Goal: Task Accomplishment & Management: Manage account settings

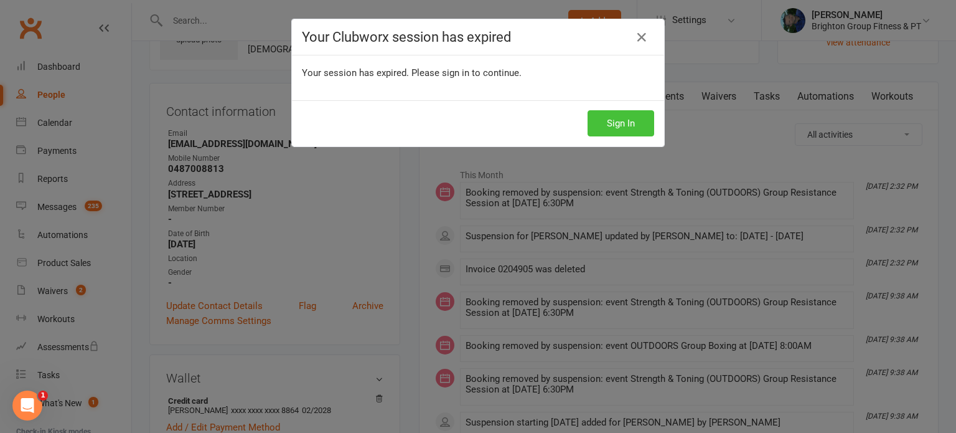
click at [599, 119] on button "Sign In" at bounding box center [621, 123] width 67 height 26
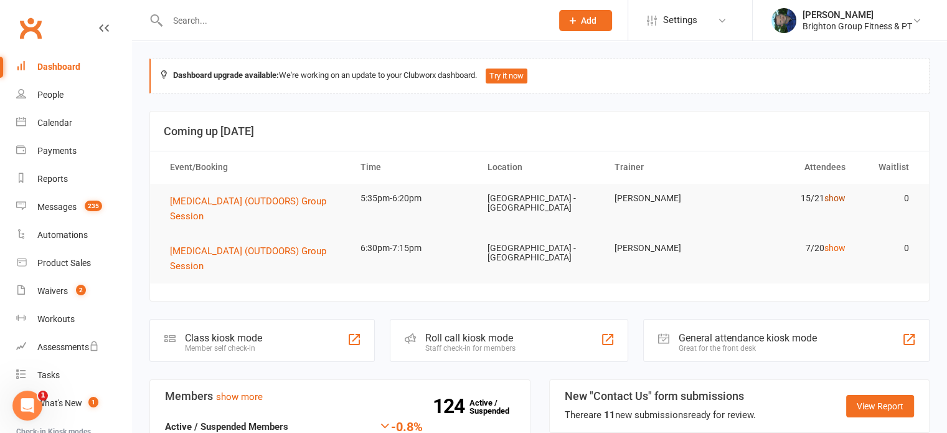
click at [839, 195] on link "show" at bounding box center [834, 198] width 21 height 10
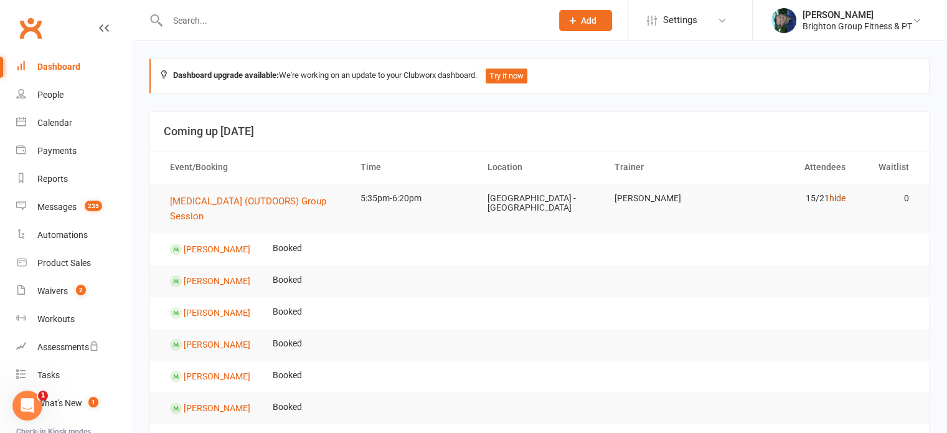
click at [837, 199] on link "hide" at bounding box center [837, 198] width 16 height 10
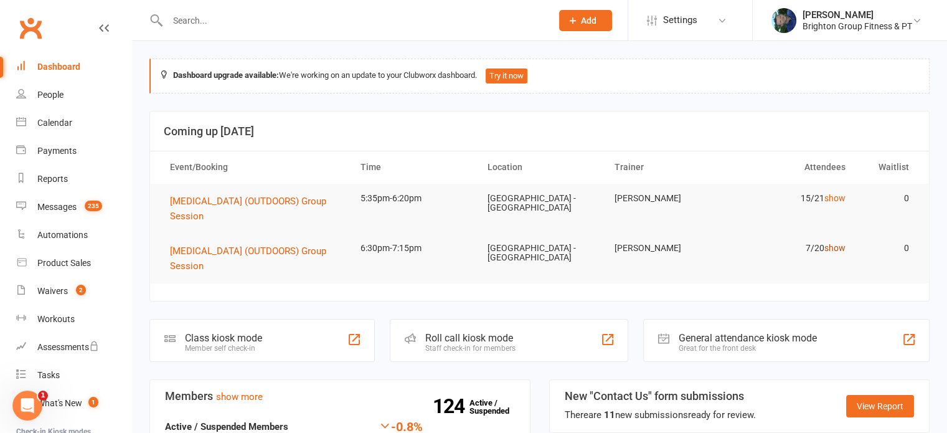
click at [828, 243] on link "show" at bounding box center [834, 248] width 21 height 10
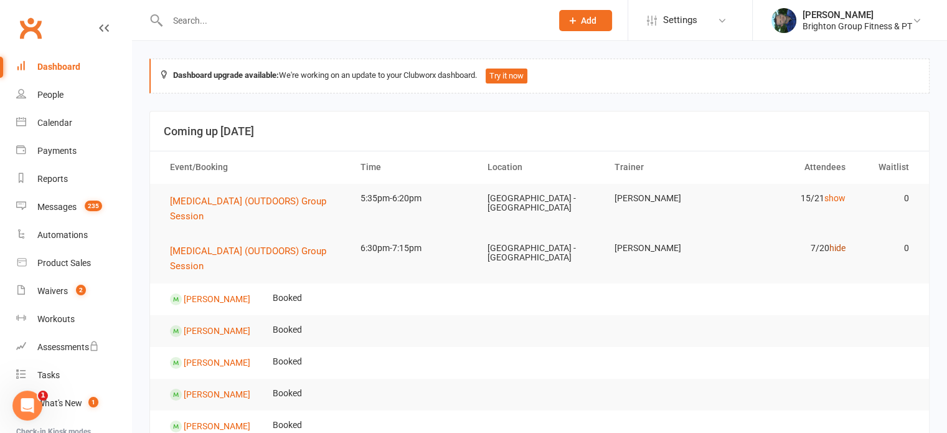
click at [838, 247] on link "hide" at bounding box center [837, 248] width 16 height 10
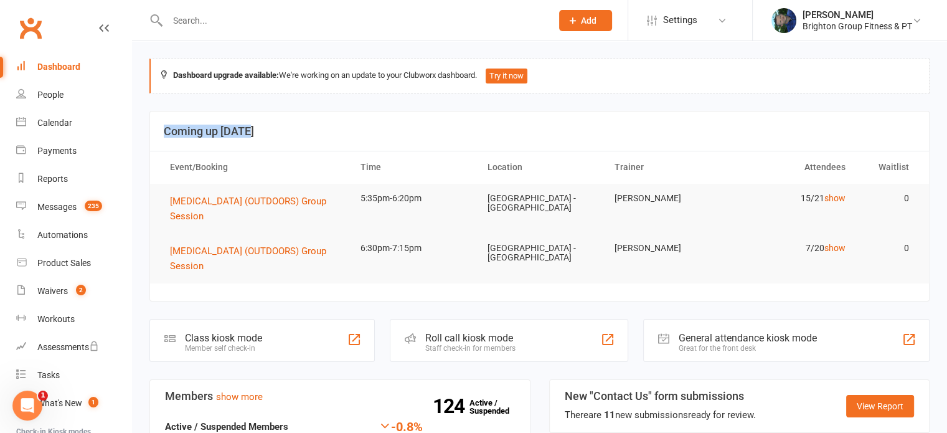
drag, startPoint x: 252, startPoint y: 126, endPoint x: 159, endPoint y: 138, distance: 92.8
click at [159, 138] on header "Coming up Today" at bounding box center [539, 131] width 779 height 40
click at [60, 67] on div "Dashboard" at bounding box center [58, 67] width 43 height 10
click at [45, 121] on div "Calendar" at bounding box center [54, 123] width 35 height 10
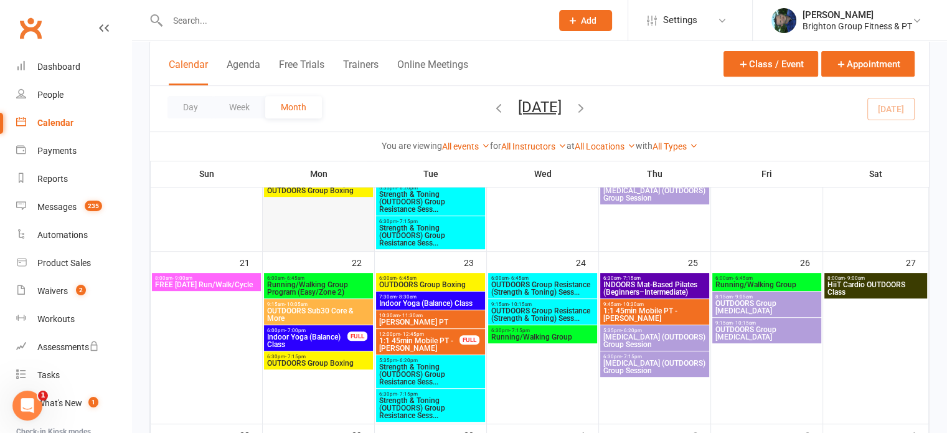
scroll to position [532, 0]
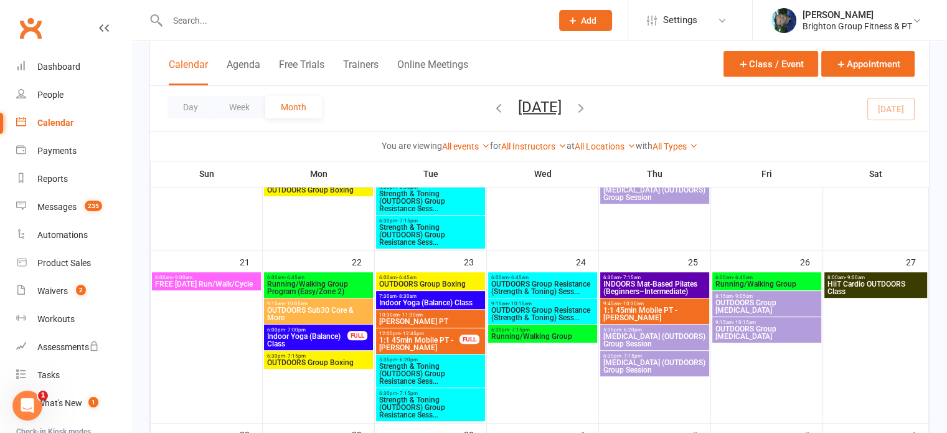
click at [309, 311] on span "OUTDOORS Sub30 Core & More" at bounding box center [319, 313] width 104 height 15
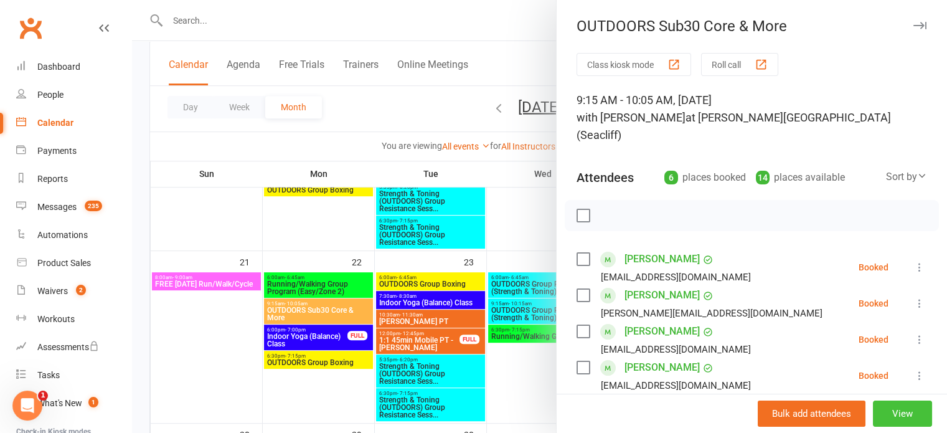
click at [879, 413] on button "View" at bounding box center [902, 413] width 59 height 26
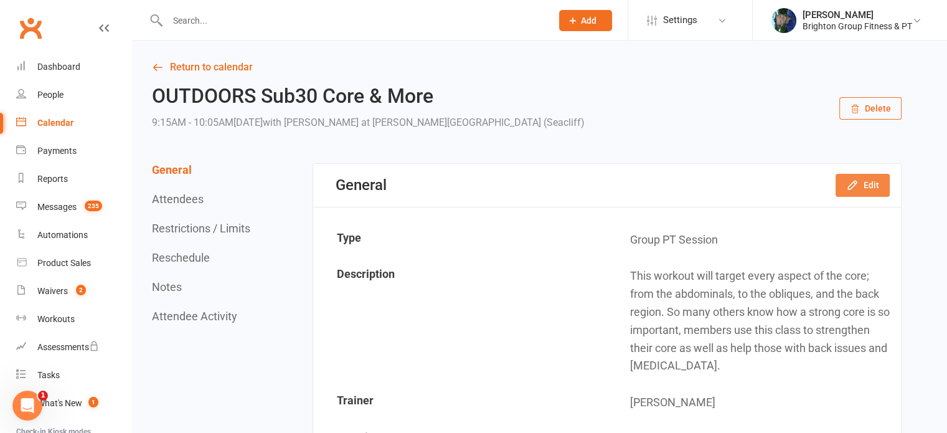
click at [854, 190] on icon "button" at bounding box center [852, 185] width 12 height 12
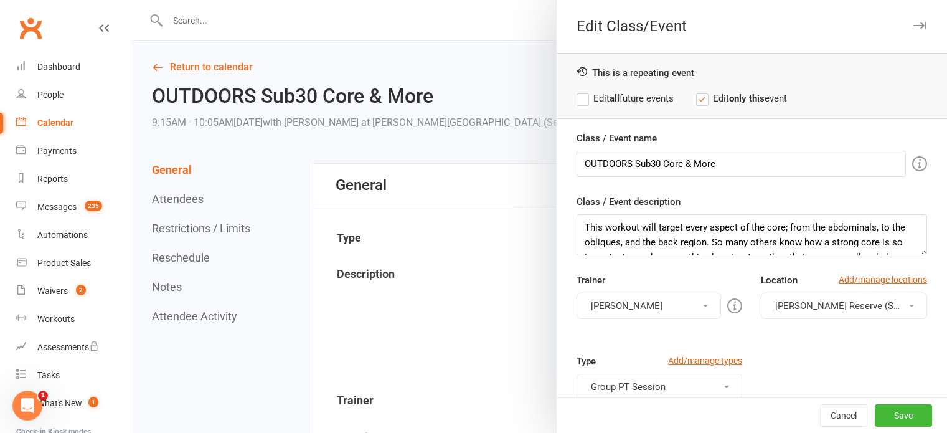
click at [608, 298] on button "[PERSON_NAME]" at bounding box center [649, 306] width 145 height 26
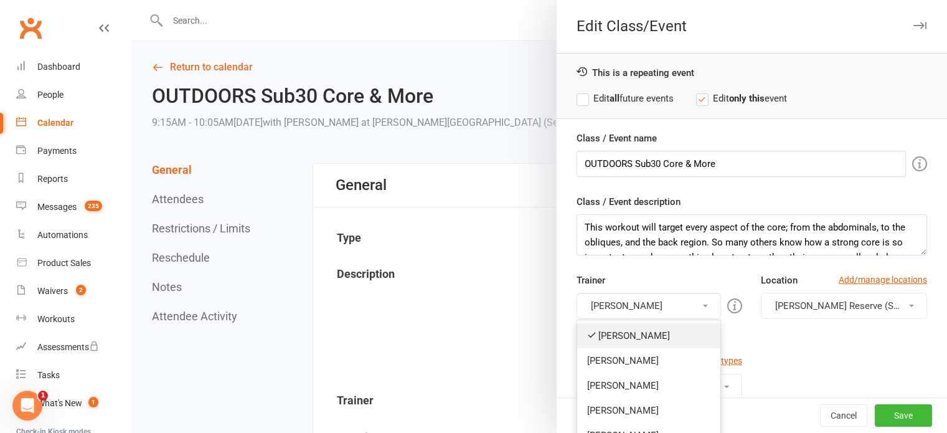
click at [610, 338] on link "[PERSON_NAME]" at bounding box center [649, 335] width 144 height 25
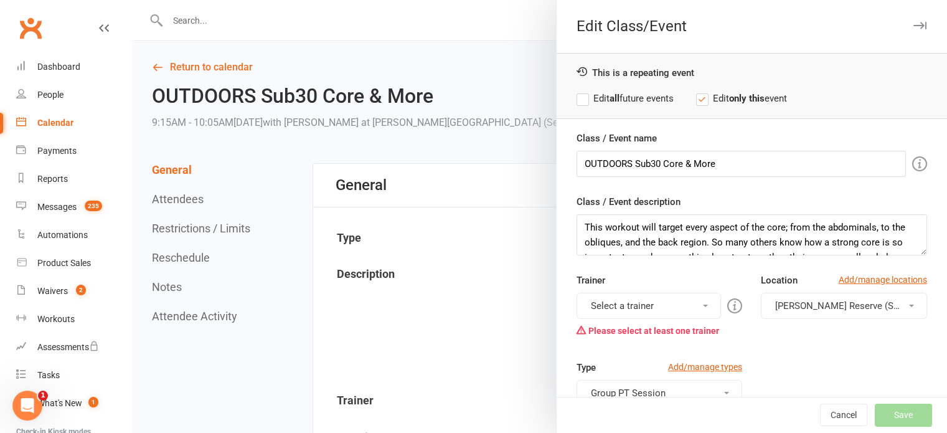
click at [619, 301] on button "Select a trainer" at bounding box center [649, 306] width 145 height 26
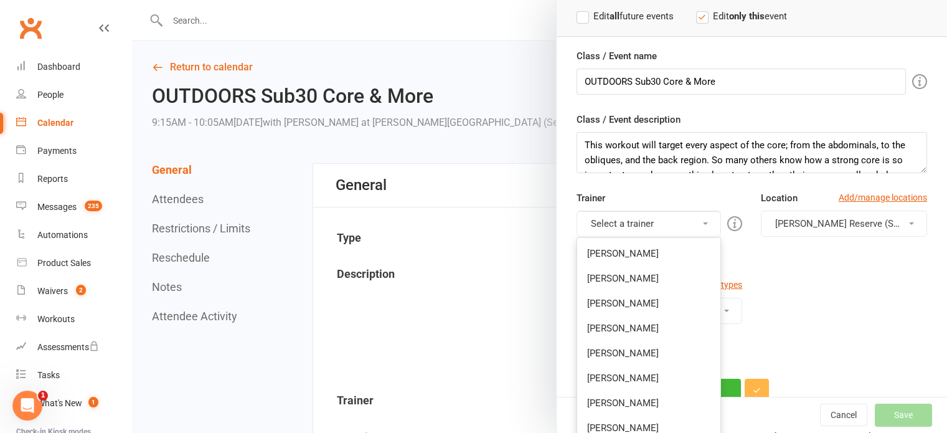
scroll to position [102, 0]
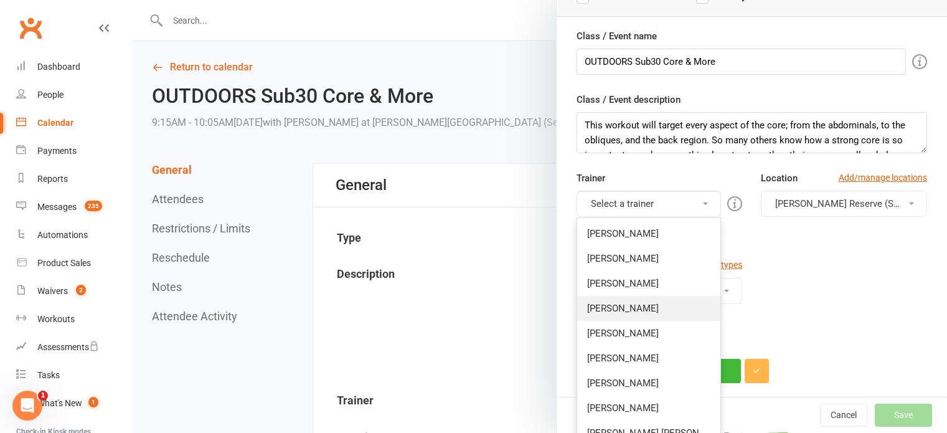
click at [607, 304] on link "[PERSON_NAME]" at bounding box center [649, 308] width 144 height 25
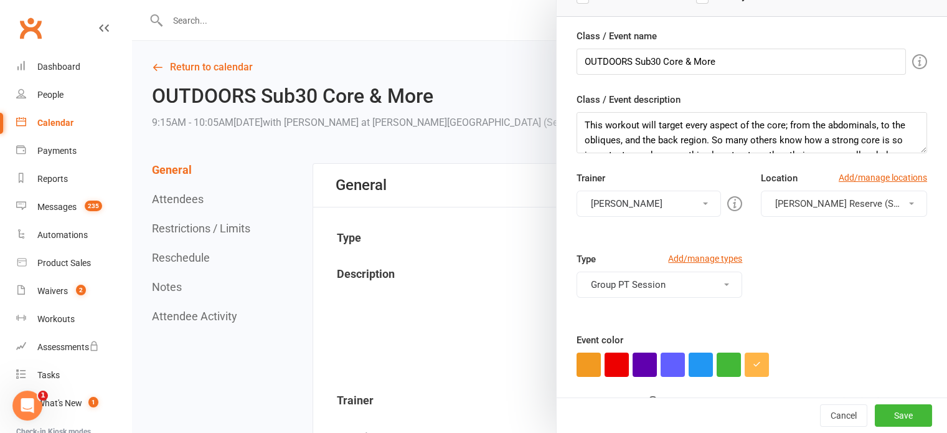
scroll to position [161, 0]
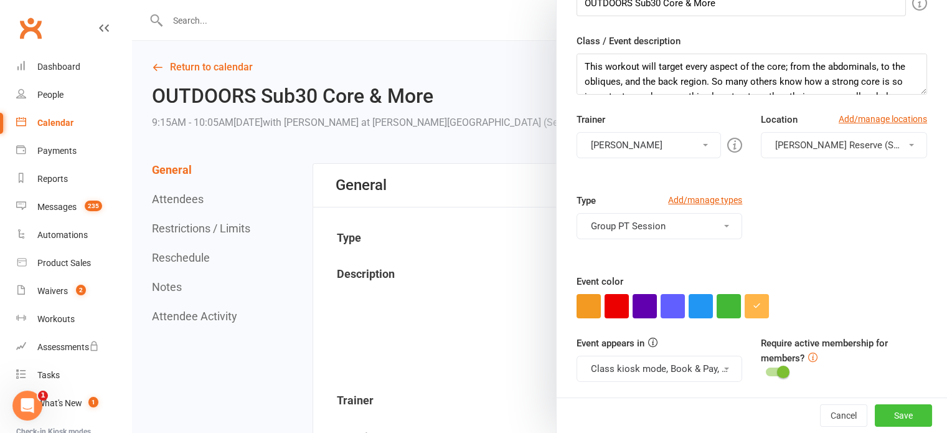
click at [885, 421] on button "Save" at bounding box center [903, 415] width 57 height 22
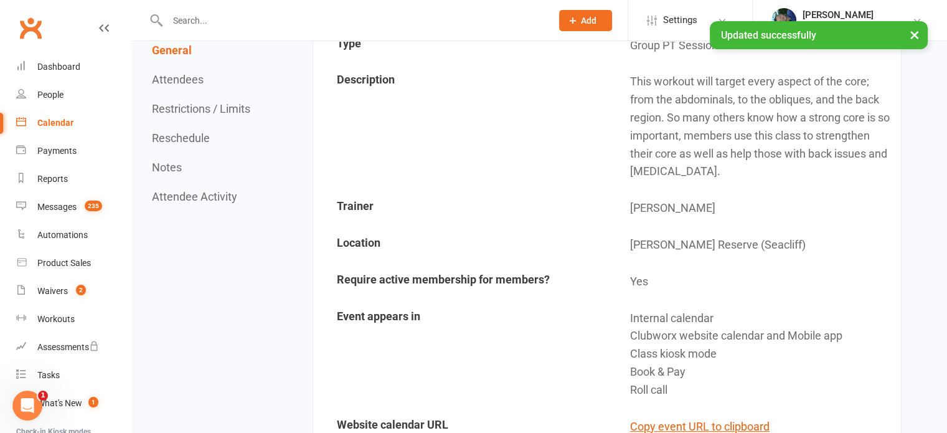
scroll to position [0, 0]
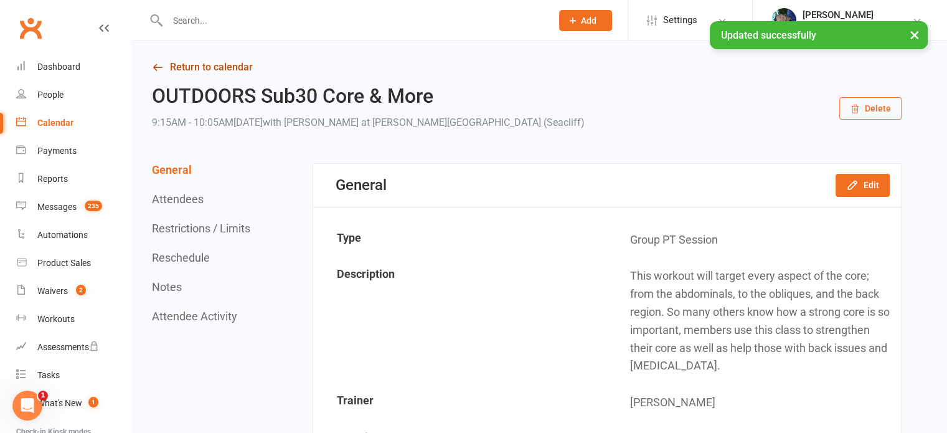
click at [215, 64] on link "Return to calendar" at bounding box center [527, 67] width 750 height 17
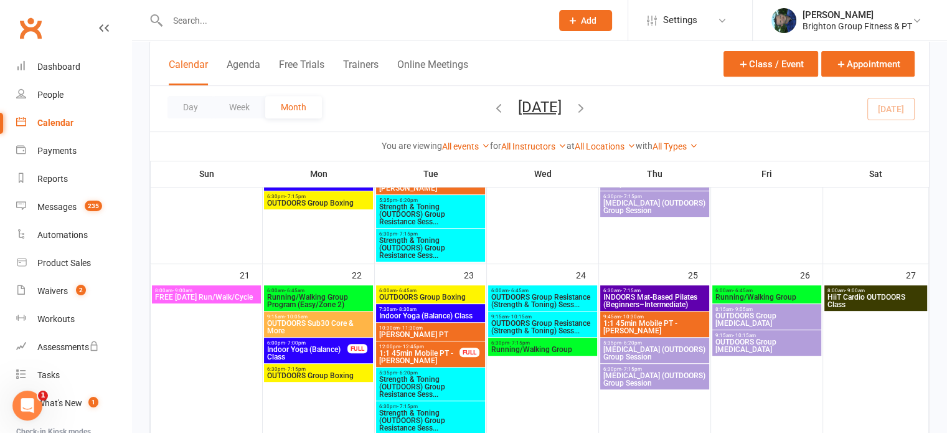
scroll to position [533, 0]
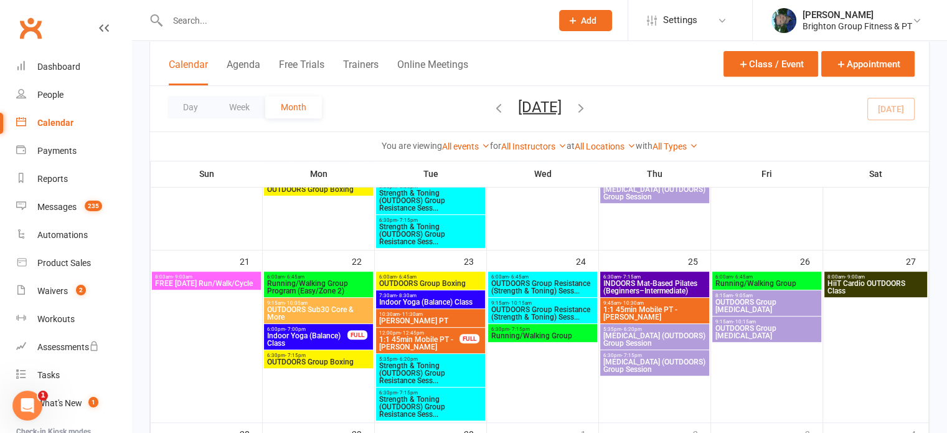
click at [529, 301] on span "- 10:15am" at bounding box center [520, 303] width 23 height 6
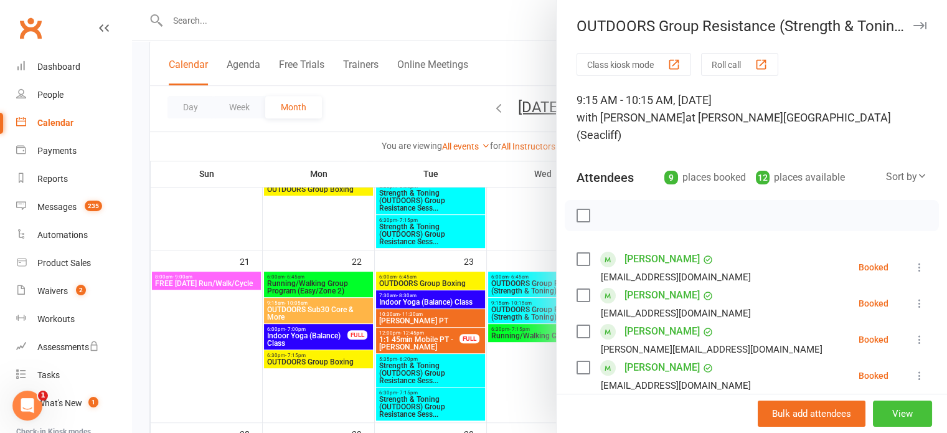
click at [895, 420] on button "View" at bounding box center [902, 413] width 59 height 26
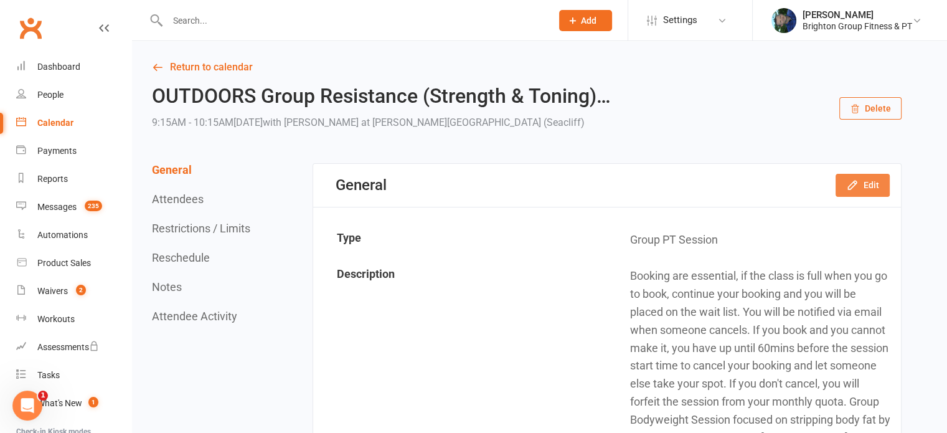
click at [857, 189] on icon "button" at bounding box center [852, 185] width 12 height 12
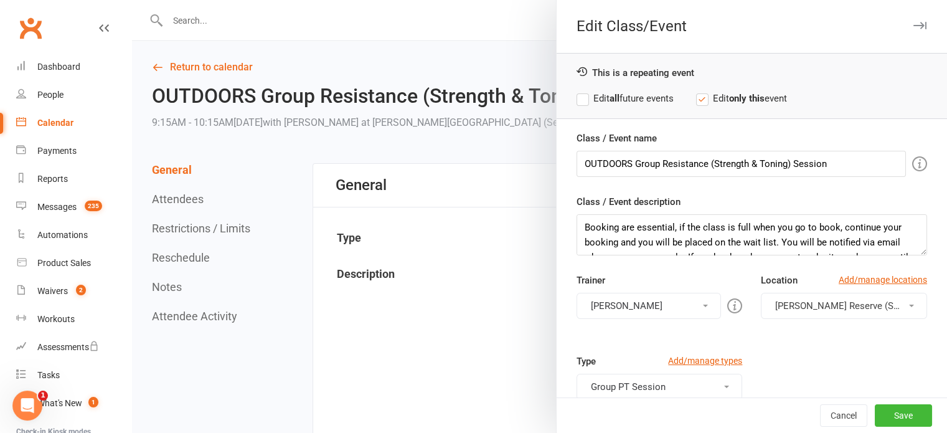
click at [612, 298] on button "[PERSON_NAME]" at bounding box center [649, 306] width 145 height 26
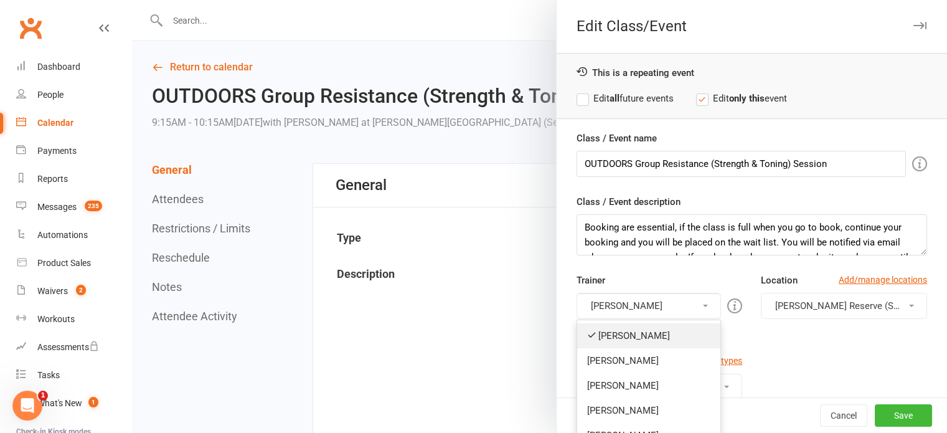
click at [615, 337] on link "[PERSON_NAME]" at bounding box center [649, 335] width 144 height 25
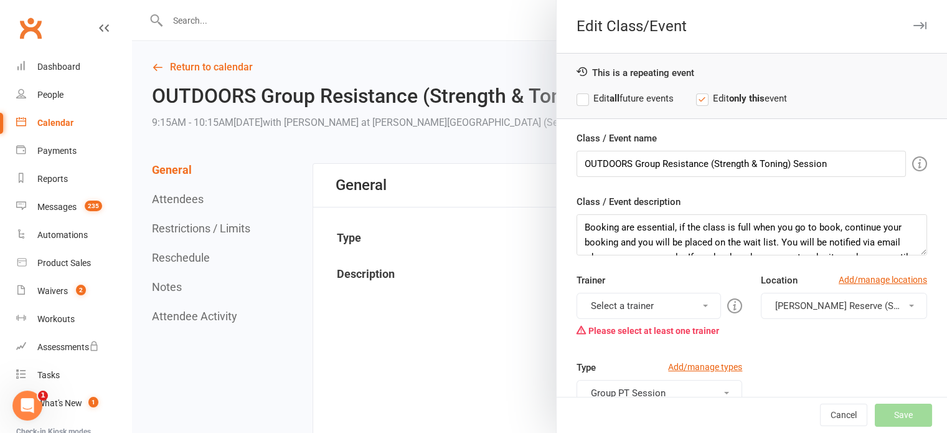
click at [625, 306] on button "Select a trainer" at bounding box center [649, 306] width 145 height 26
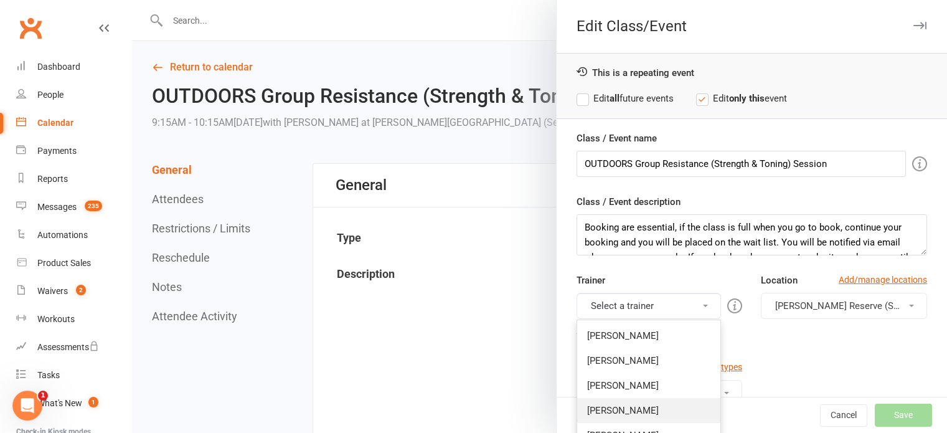
click at [628, 408] on link "[PERSON_NAME]" at bounding box center [649, 410] width 144 height 25
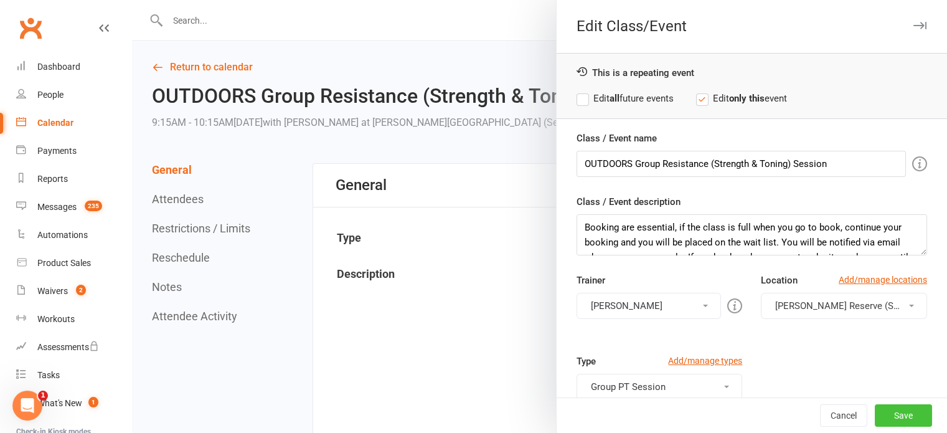
click at [894, 413] on button "Save" at bounding box center [903, 415] width 57 height 22
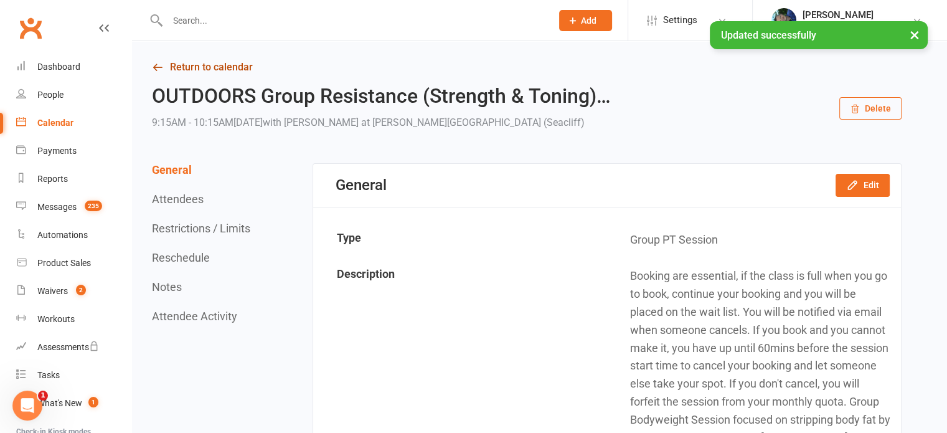
click at [207, 67] on link "Return to calendar" at bounding box center [527, 67] width 750 height 17
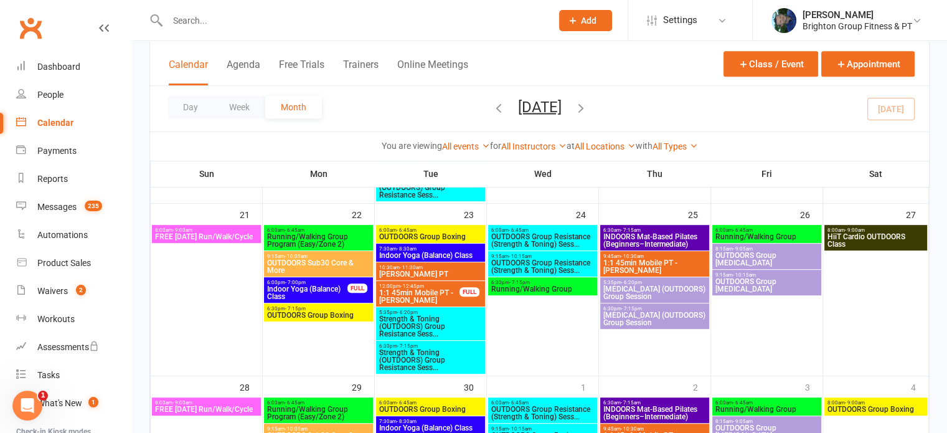
scroll to position [685, 0]
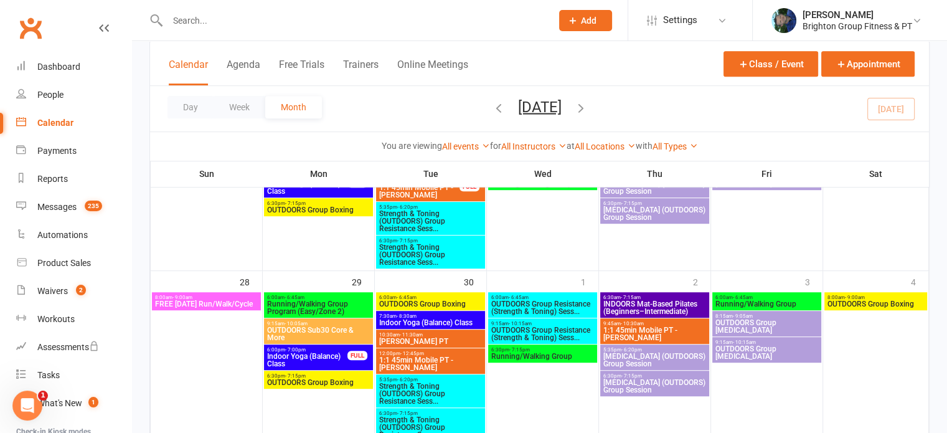
click at [537, 334] on span "OUTDOORS Group Resistance (Strength & Toning) Sess..." at bounding box center [543, 333] width 104 height 15
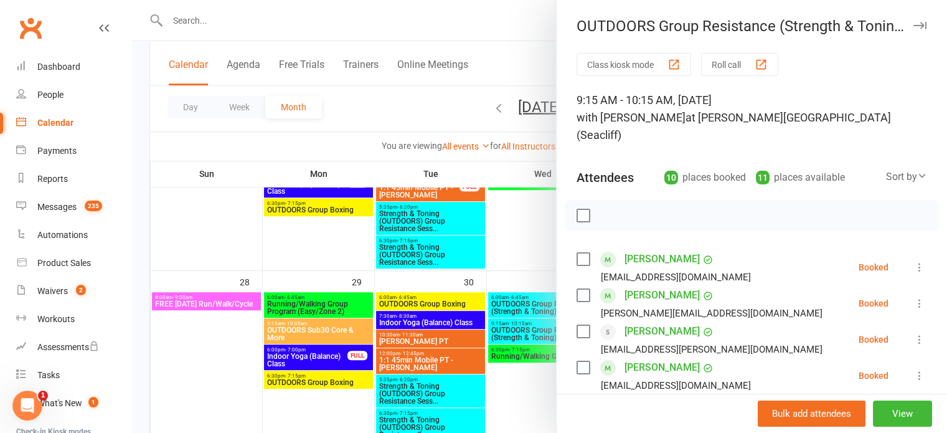
click at [506, 260] on div at bounding box center [539, 216] width 815 height 433
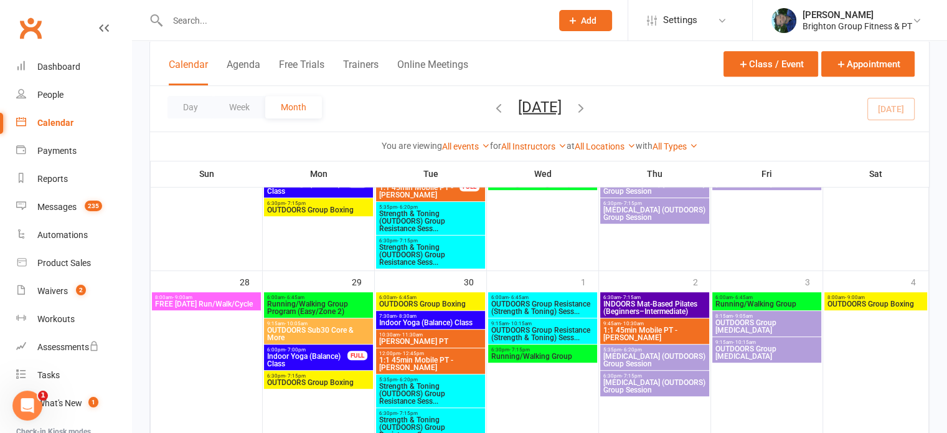
scroll to position [541, 0]
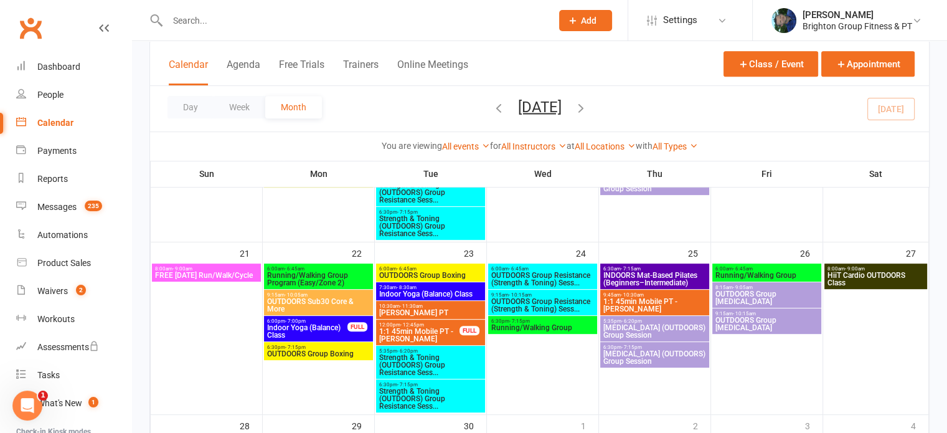
click at [303, 324] on span "Indoor Yoga (Balance) Class" at bounding box center [308, 331] width 82 height 15
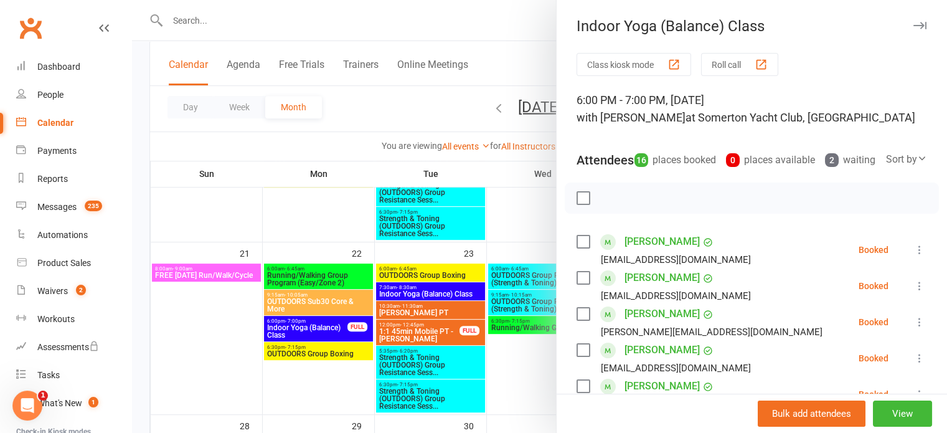
click at [303, 322] on div at bounding box center [539, 216] width 815 height 433
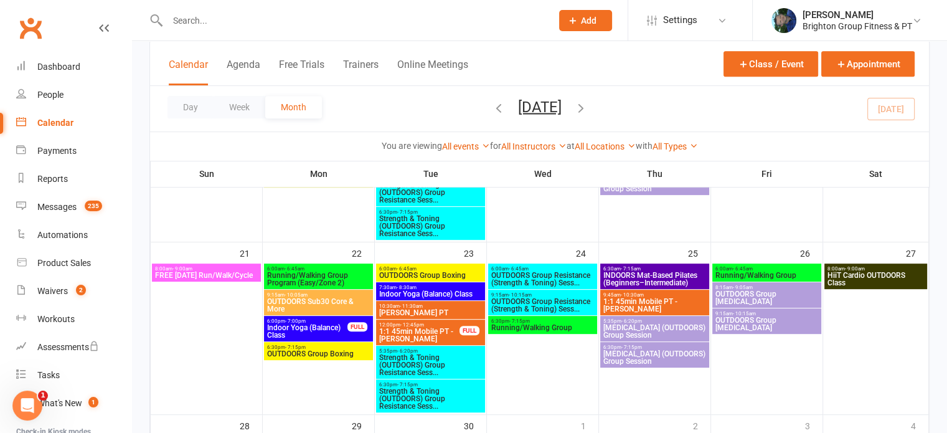
click at [318, 331] on span "Indoor Yoga (Balance) Class" at bounding box center [308, 331] width 82 height 15
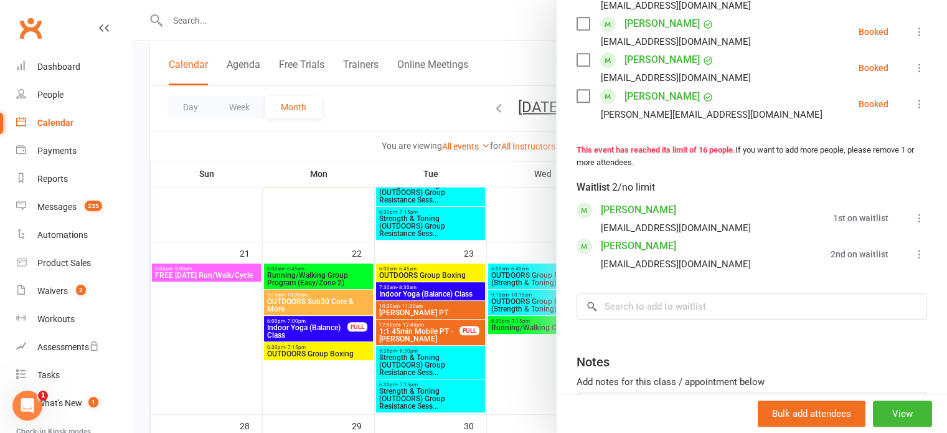
scroll to position [755, 0]
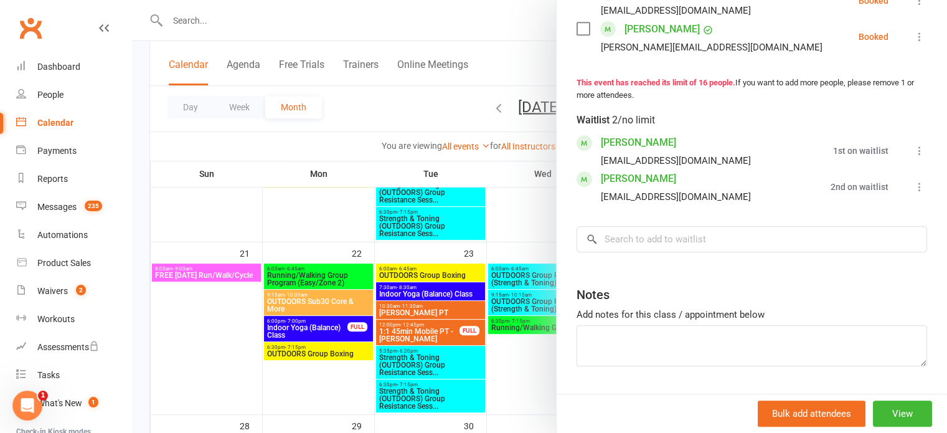
click at [298, 314] on div at bounding box center [539, 216] width 815 height 433
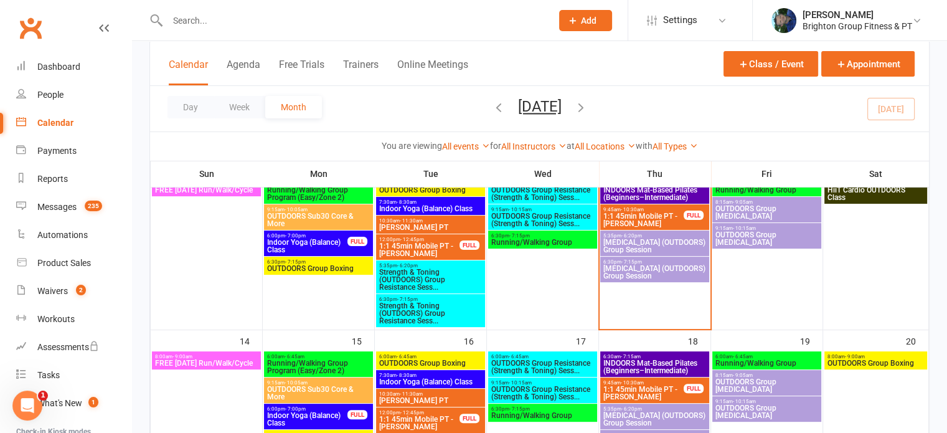
scroll to position [286, 0]
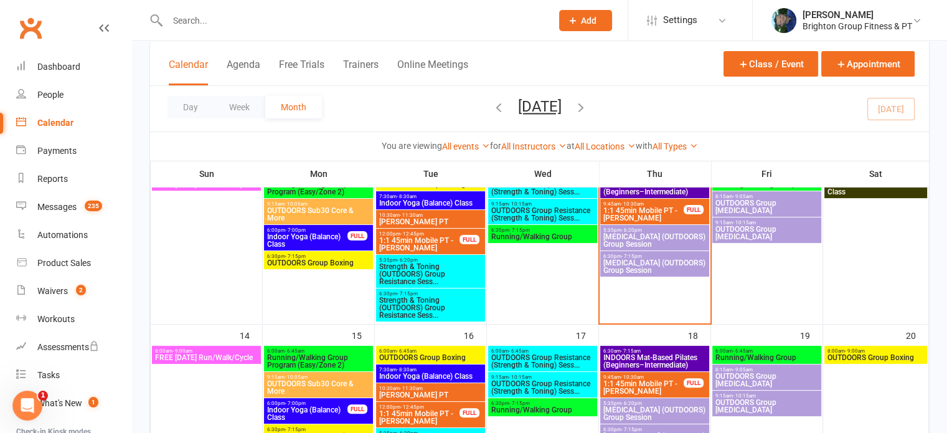
click at [192, 24] on input "text" at bounding box center [353, 20] width 379 height 17
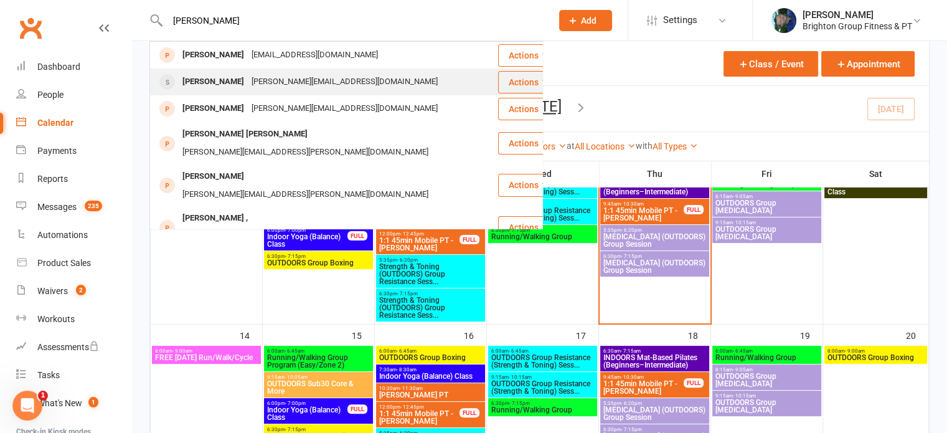
type input "wickham"
click at [198, 83] on div "Jenny Wickham" at bounding box center [213, 82] width 69 height 18
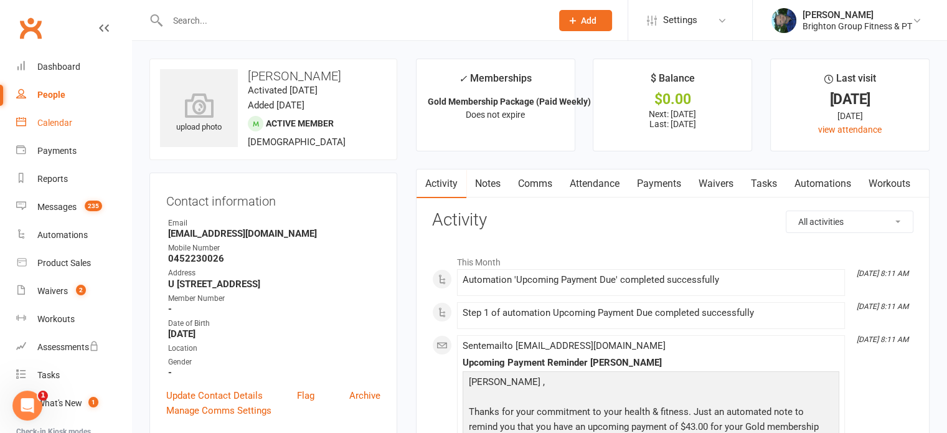
click at [52, 126] on div "Calendar" at bounding box center [54, 123] width 35 height 10
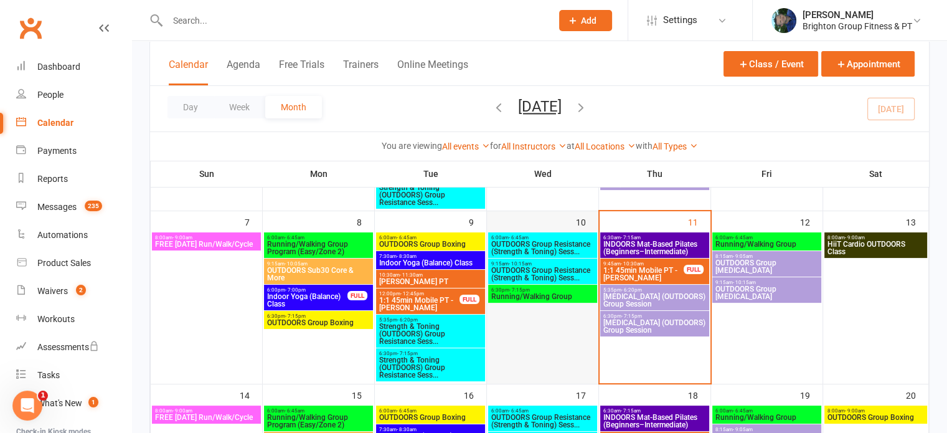
scroll to position [489, 0]
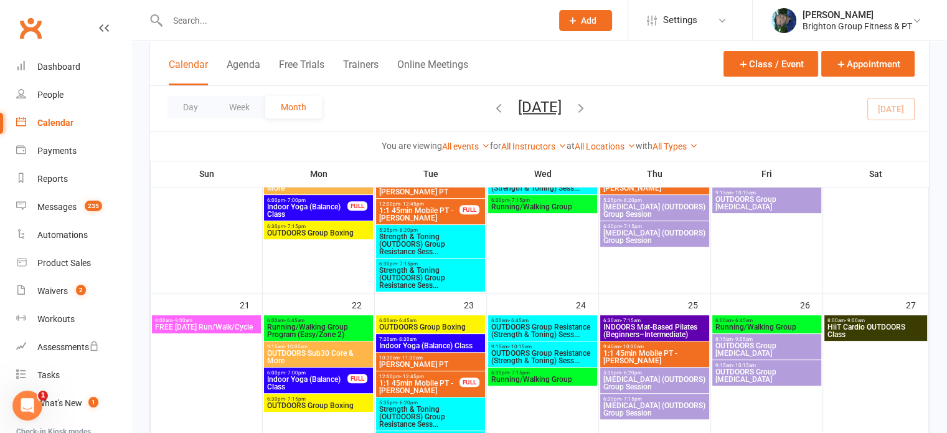
click at [316, 352] on span "OUTDOORS Sub30 Core & More" at bounding box center [319, 356] width 104 height 15
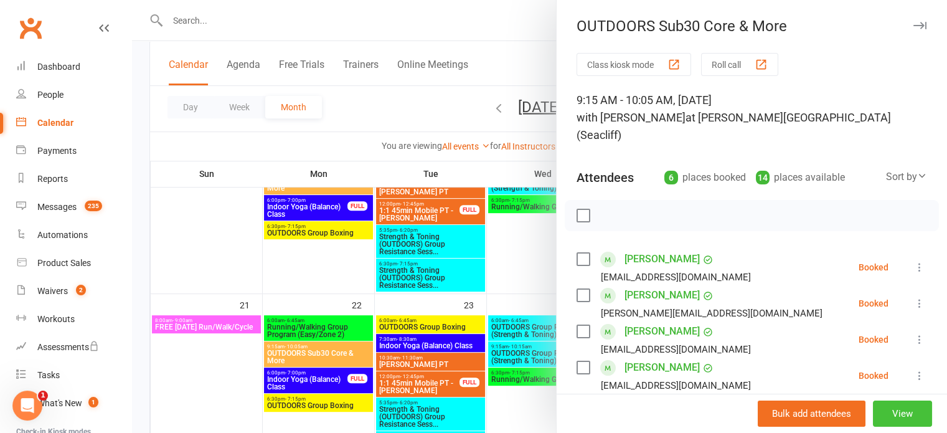
click at [889, 408] on button "View" at bounding box center [902, 413] width 59 height 26
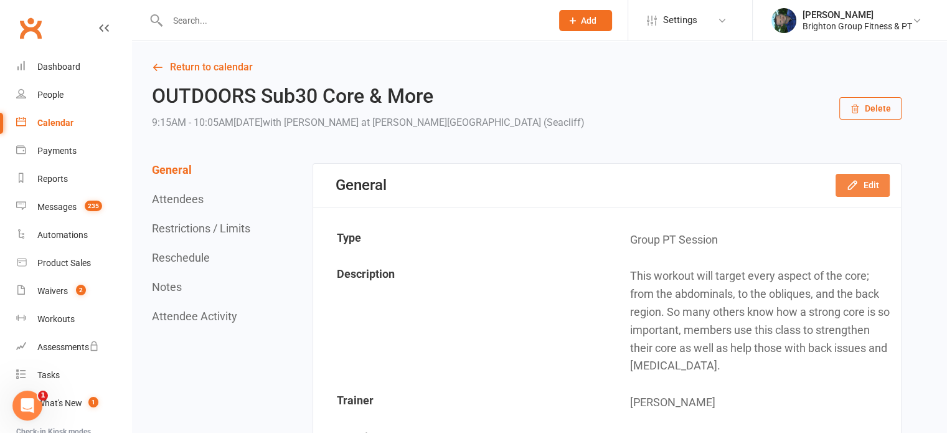
click at [856, 184] on icon "button" at bounding box center [852, 185] width 8 height 8
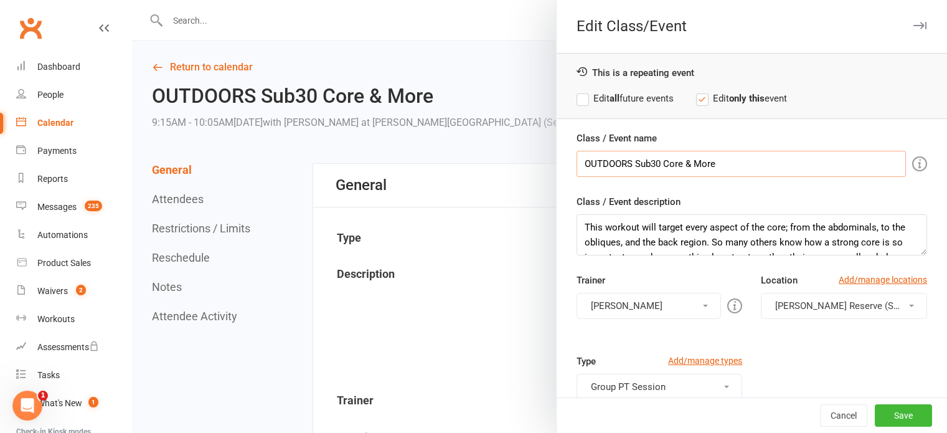
drag, startPoint x: 709, startPoint y: 164, endPoint x: 555, endPoint y: 161, distance: 153.8
click at [557, 161] on div "Class / Event name OUTDOORS Sub30 Core & More Class / Event description This wo…" at bounding box center [752, 345] width 390 height 429
click at [610, 161] on input "POP-UP Pilates" at bounding box center [741, 164] width 329 height 26
click at [597, 164] on input "POP-Up Pilates" at bounding box center [741, 164] width 329 height 26
click at [643, 166] on input "Pop-Up Pilates" at bounding box center [741, 164] width 329 height 26
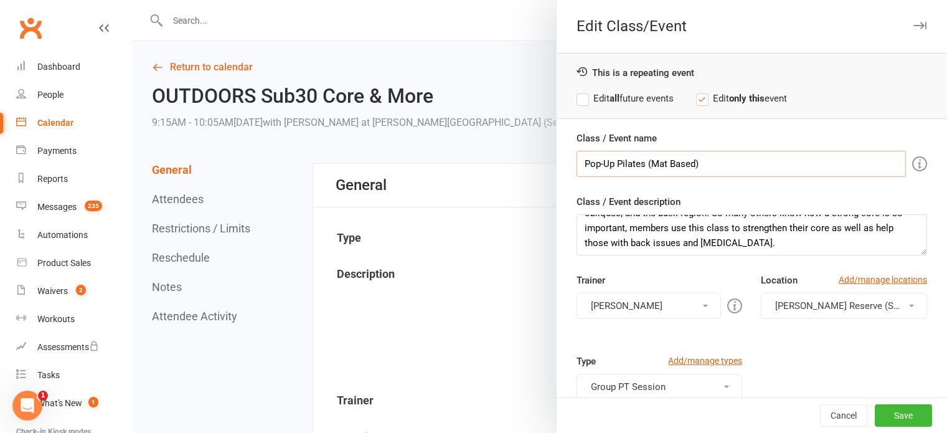
scroll to position [30, 0]
type input "Pop-Up Pilates (Mat Based)"
drag, startPoint x: 793, startPoint y: 246, endPoint x: 569, endPoint y: 218, distance: 225.9
click at [569, 218] on div "Class / Event name Pop-Up Pilates (Mat Based) Class / Event description This wo…" at bounding box center [752, 345] width 390 height 429
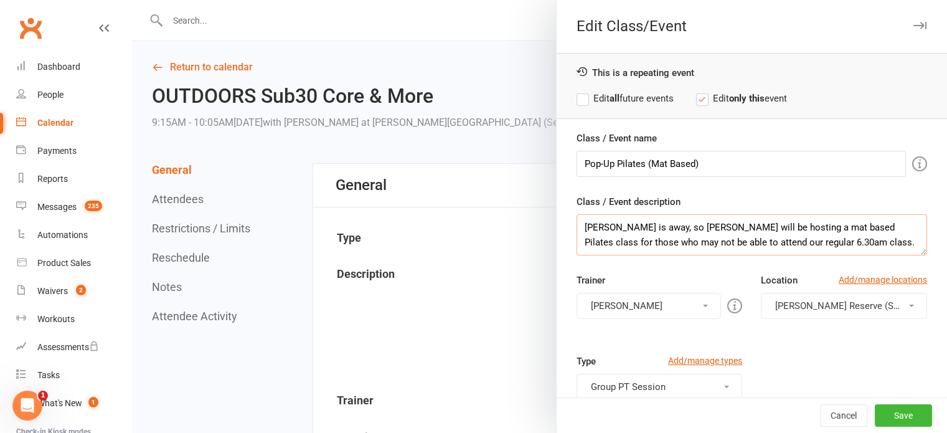
click at [821, 243] on textarea "Glen is away, so Adele will be hosting a mat based Pilates class for those who …" at bounding box center [752, 234] width 351 height 41
paste textarea "Mat-Based Pilates (Beginners–Intermediate). Strengthen your core, improve your …"
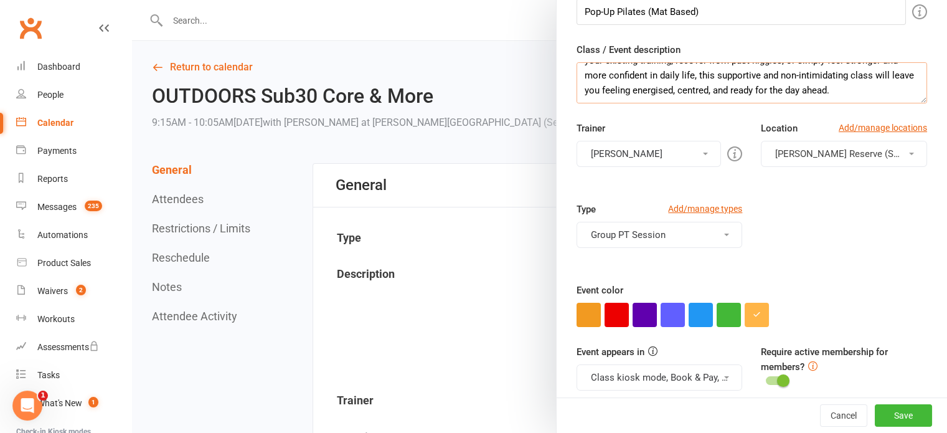
scroll to position [153, 0]
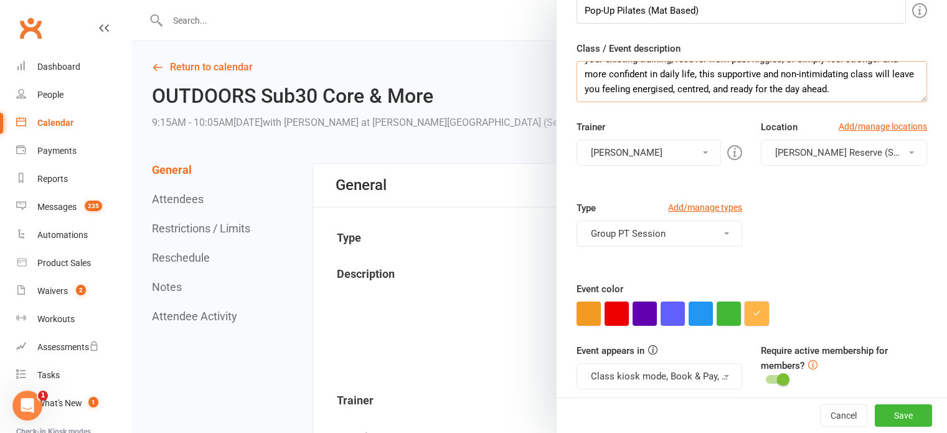
type textarea "Glen is away, so Adele will be hosting a mat based Pilates class for those who …"
click at [752, 316] on button "button" at bounding box center [757, 313] width 24 height 24
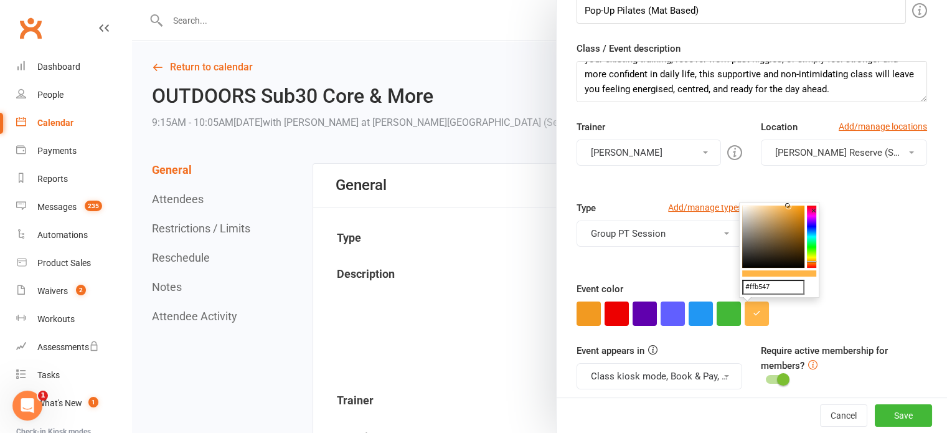
click at [767, 288] on input "#ffb547" at bounding box center [773, 287] width 62 height 15
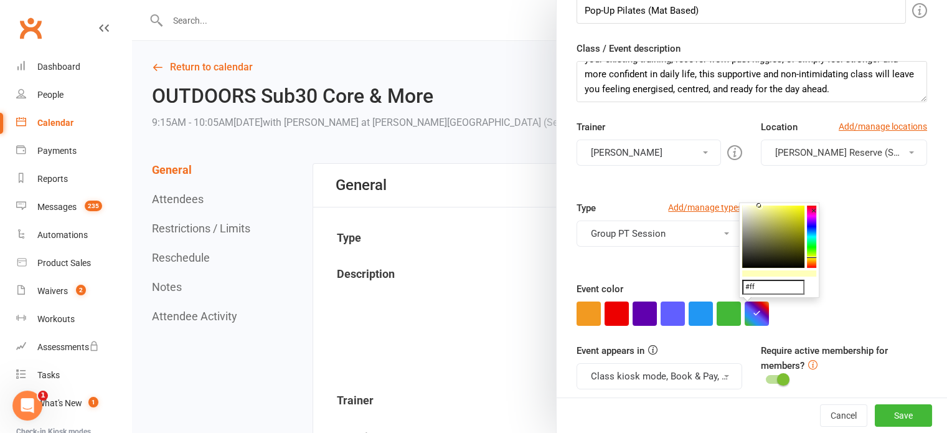
type input "#ff66fc"
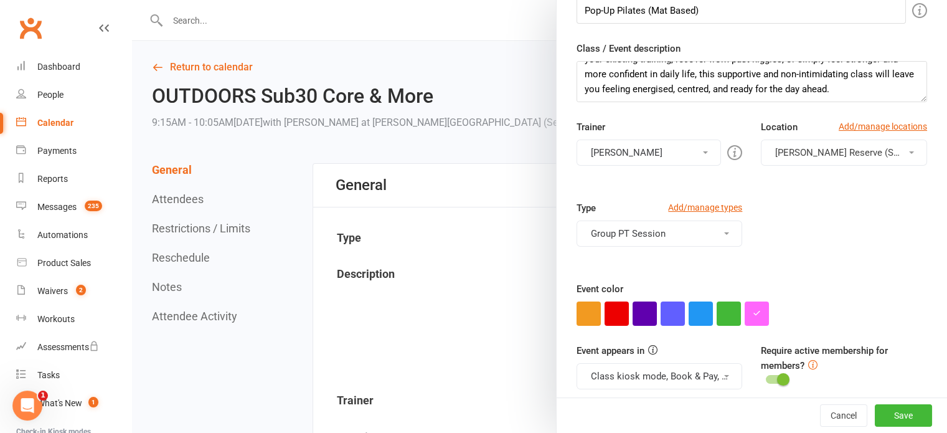
click at [889, 257] on div "Type Add/manage types Group PT Session 1:1 PT Session Coaching Group PT Session…" at bounding box center [751, 241] width 369 height 81
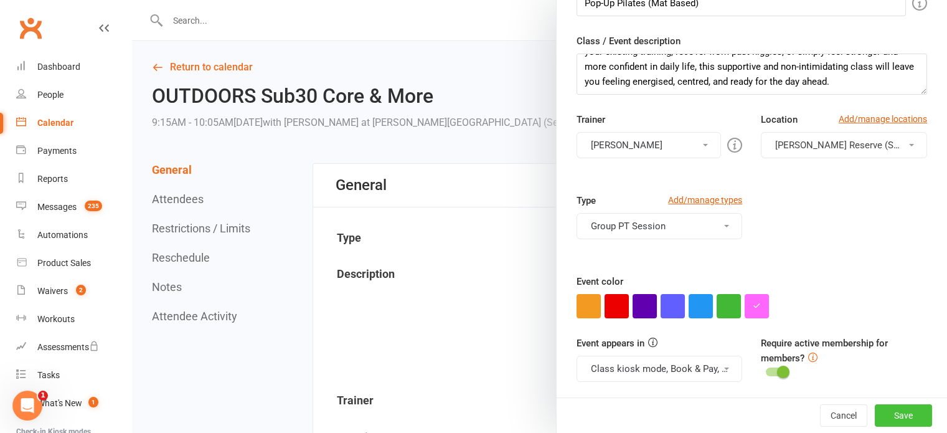
click at [881, 413] on button "Save" at bounding box center [903, 415] width 57 height 22
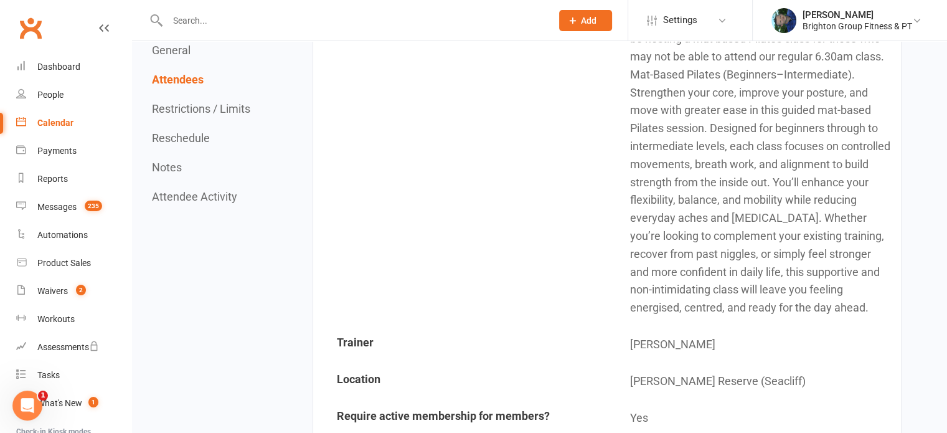
scroll to position [0, 0]
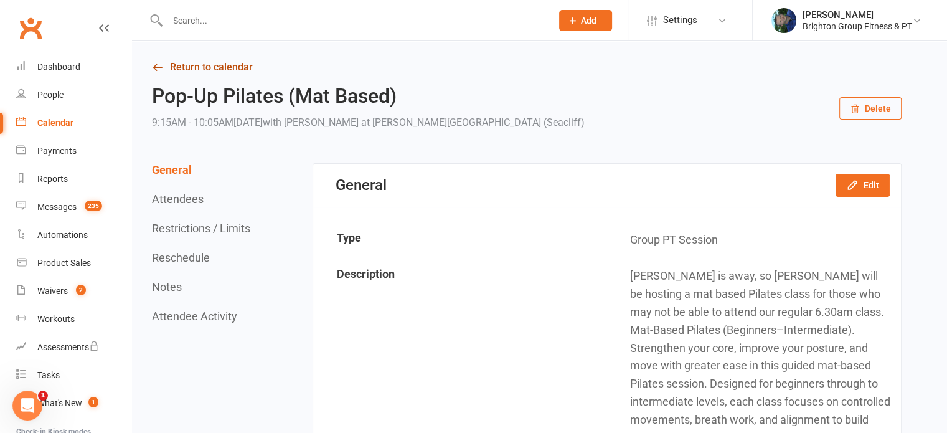
click at [209, 62] on link "Return to calendar" at bounding box center [527, 67] width 750 height 17
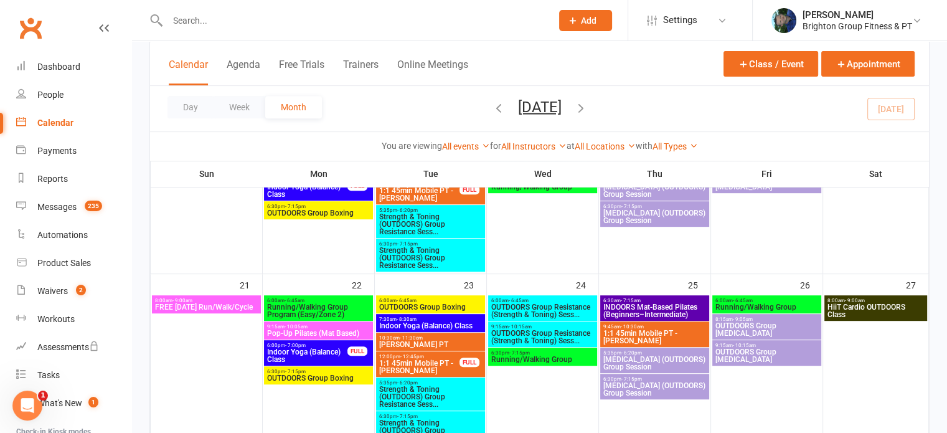
scroll to position [522, 0]
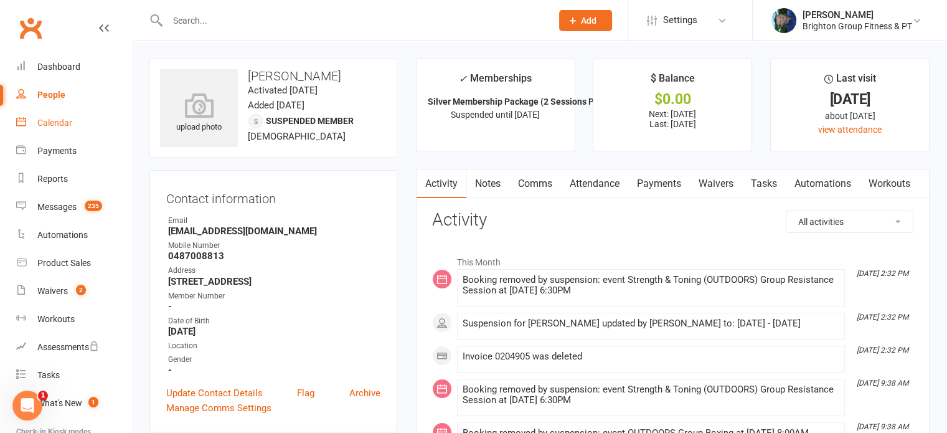
click at [47, 120] on div "Calendar" at bounding box center [54, 123] width 35 height 10
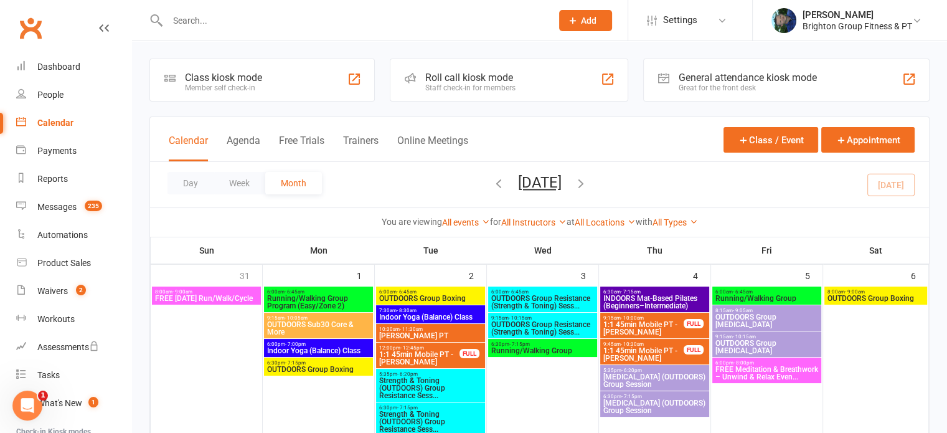
click at [666, 304] on span "INDOORS Mat-Based Pilates (Beginners–Intermediate)" at bounding box center [655, 302] width 104 height 15
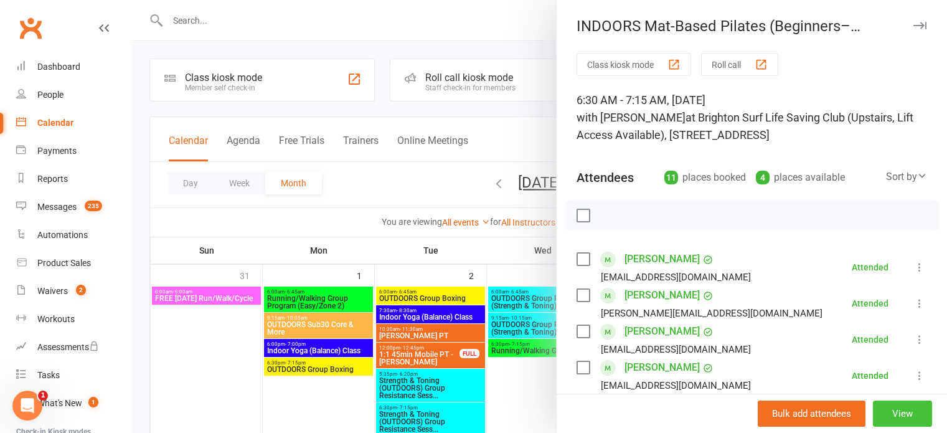
click at [890, 412] on button "View" at bounding box center [902, 413] width 59 height 26
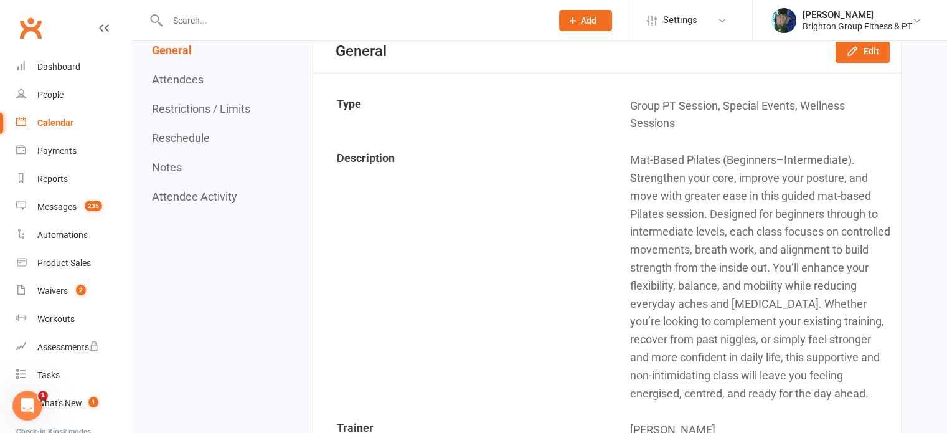
scroll to position [135, 0]
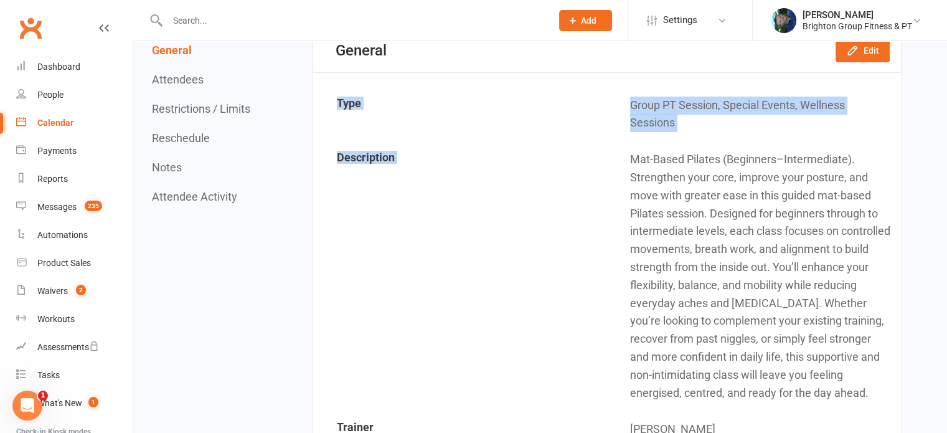
drag, startPoint x: 630, startPoint y: 154, endPoint x: 914, endPoint y: 389, distance: 368.4
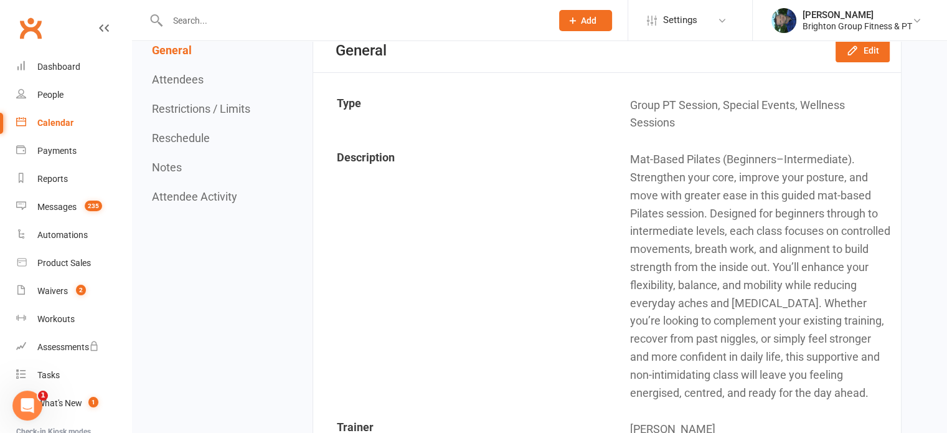
click at [727, 248] on td "Mat-Based Pilates (Beginners–Intermediate). Strengthen your core, improve your …" at bounding box center [754, 276] width 292 height 268
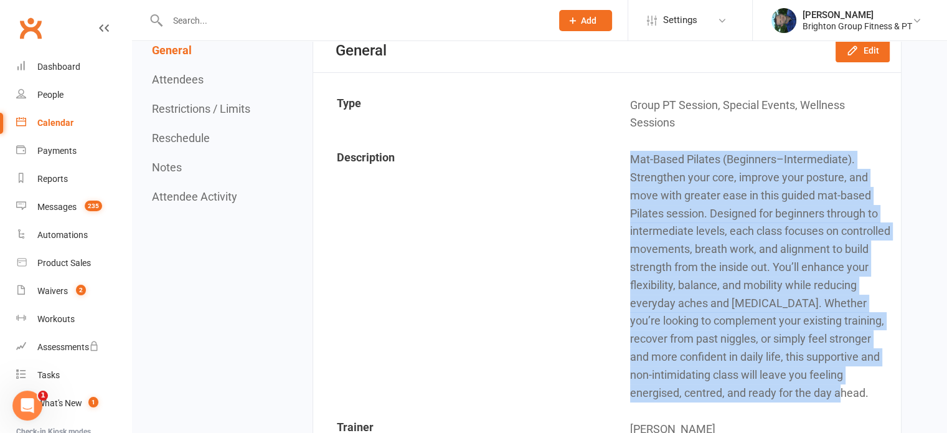
drag, startPoint x: 631, startPoint y: 156, endPoint x: 878, endPoint y: 390, distance: 340.0
click at [878, 390] on td "Mat-Based Pilates (Beginners–Intermediate). Strengthen your core, improve your …" at bounding box center [754, 276] width 292 height 268
copy td "Mat-Based Pilates (Beginners–Intermediate). Strengthen your core, improve your …"
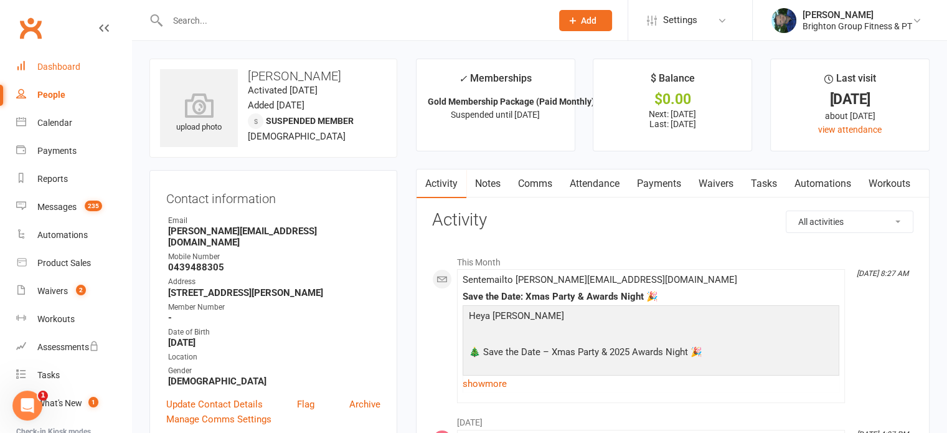
click at [49, 67] on div "Dashboard" at bounding box center [58, 67] width 43 height 10
